Goal: Check status: Check status

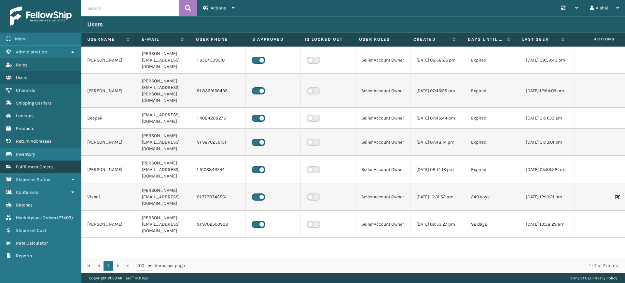
click at [12, 169] on link "Fulfillment Orders" at bounding box center [40, 167] width 81 height 13
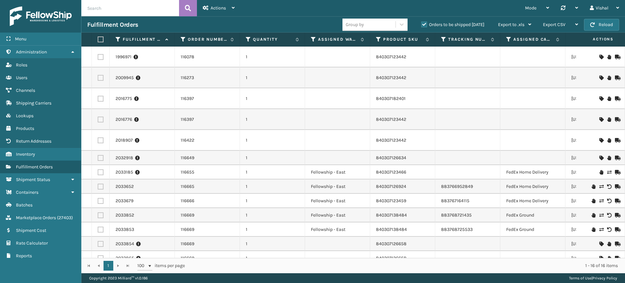
click at [125, 6] on input "text" at bounding box center [130, 8] width 98 height 16
paste input "112-2341614-3959433"
type input "112-2341614-3959433"
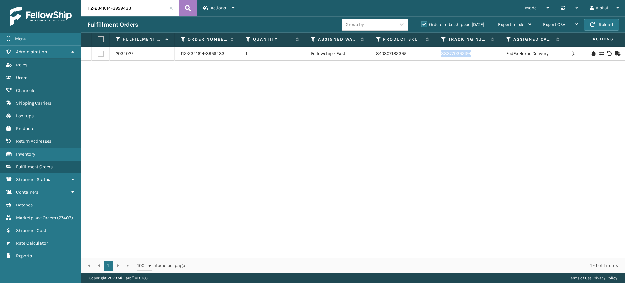
drag, startPoint x: 441, startPoint y: 57, endPoint x: 475, endPoint y: 54, distance: 35.0
click at [475, 54] on td "883770392194" at bounding box center [467, 54] width 65 height 14
copy link "883770392194"
